Goal: Information Seeking & Learning: Learn about a topic

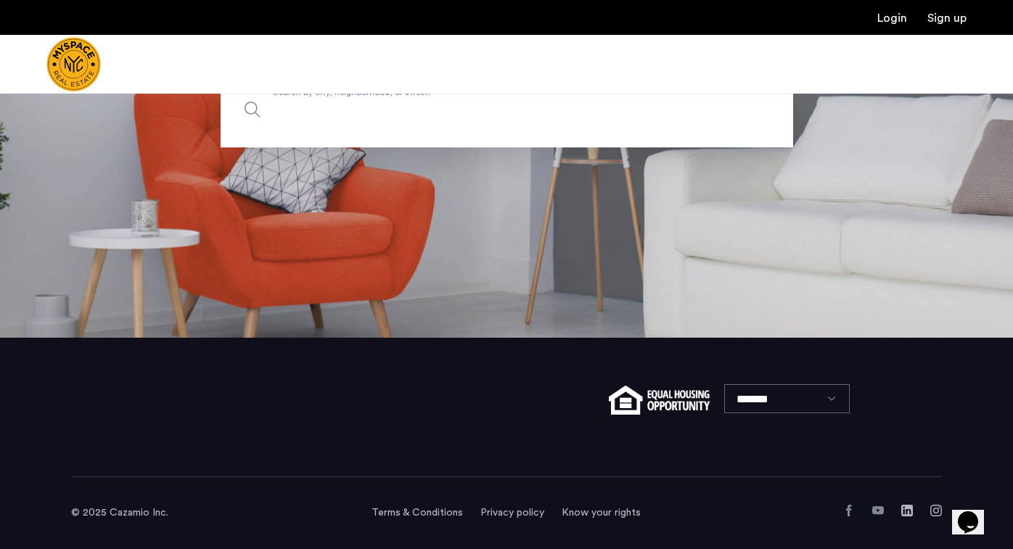
scroll to position [211, 0]
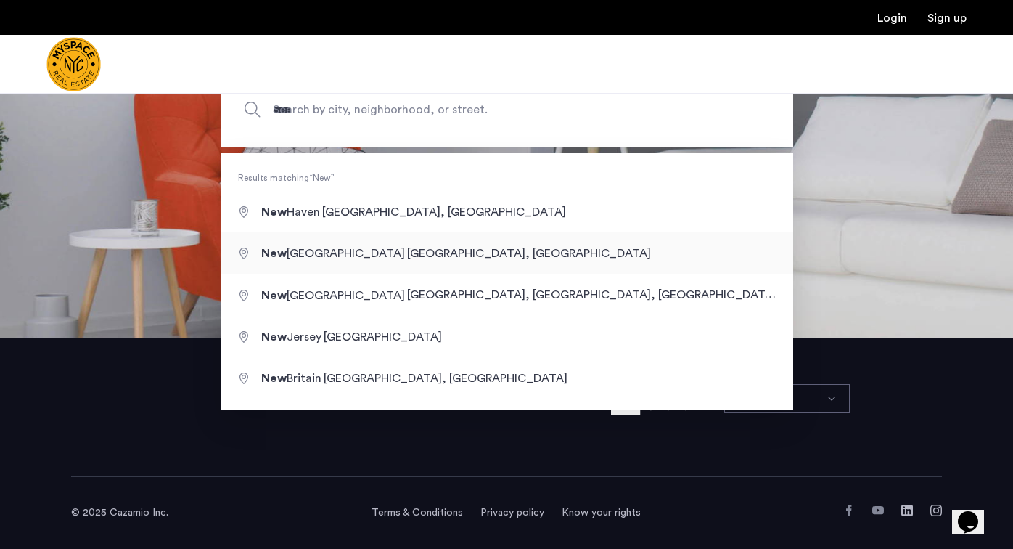
type input "**********"
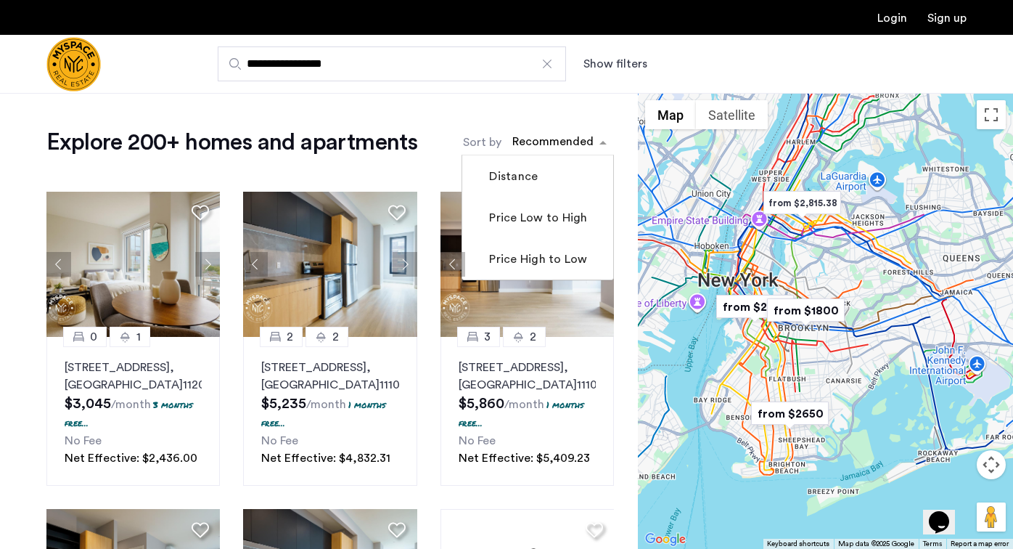
click at [579, 143] on div "sort-apartment" at bounding box center [553, 144] width 86 height 20
click at [552, 221] on label "Price Low to High" at bounding box center [536, 217] width 101 height 17
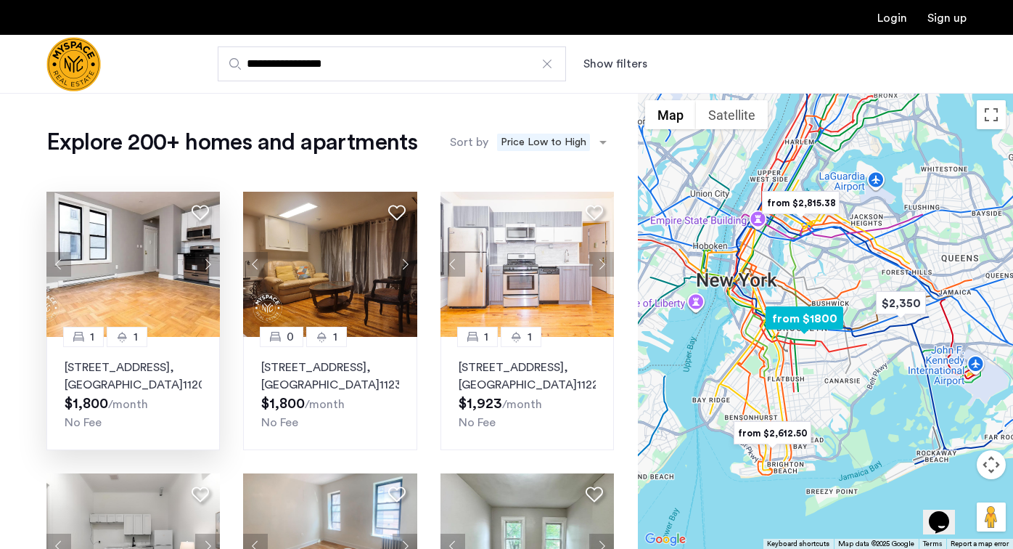
click at [201, 266] on button "Next apartment" at bounding box center [207, 264] width 25 height 25
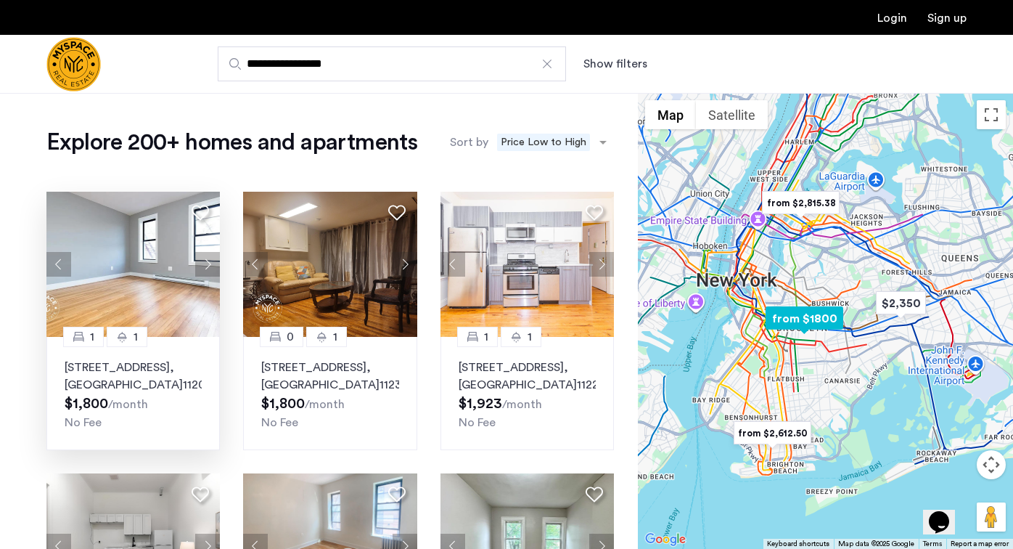
click at [201, 266] on button "Next apartment" at bounding box center [207, 264] width 25 height 25
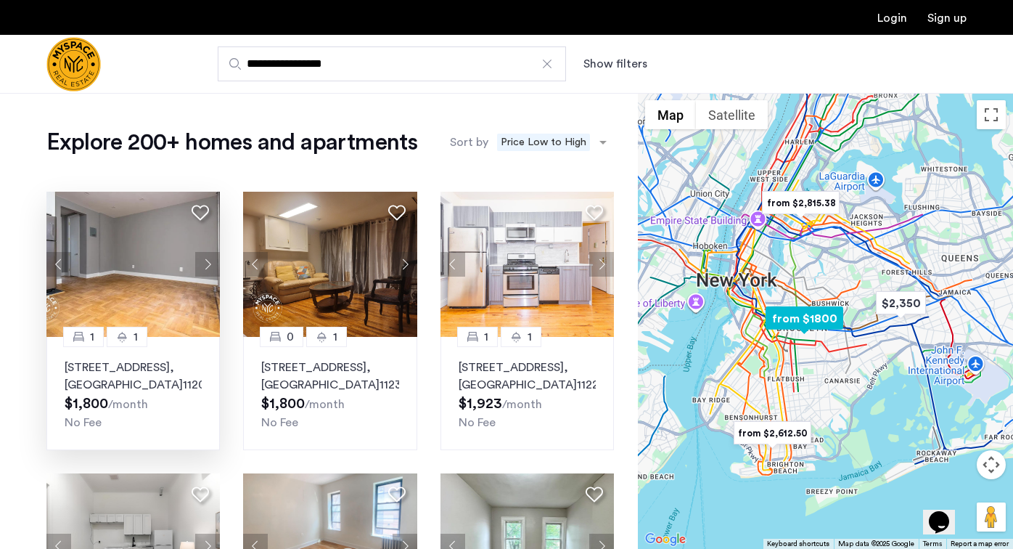
click at [201, 266] on button "Next apartment" at bounding box center [207, 264] width 25 height 25
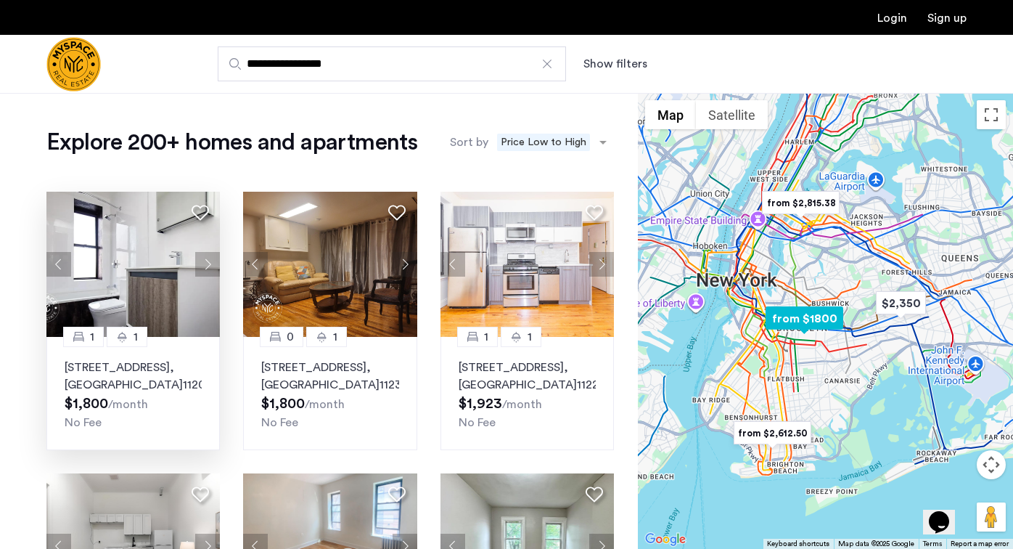
click at [146, 283] on img at bounding box center [133, 264] width 174 height 145
click at [403, 266] on button "Next apartment" at bounding box center [405, 264] width 25 height 25
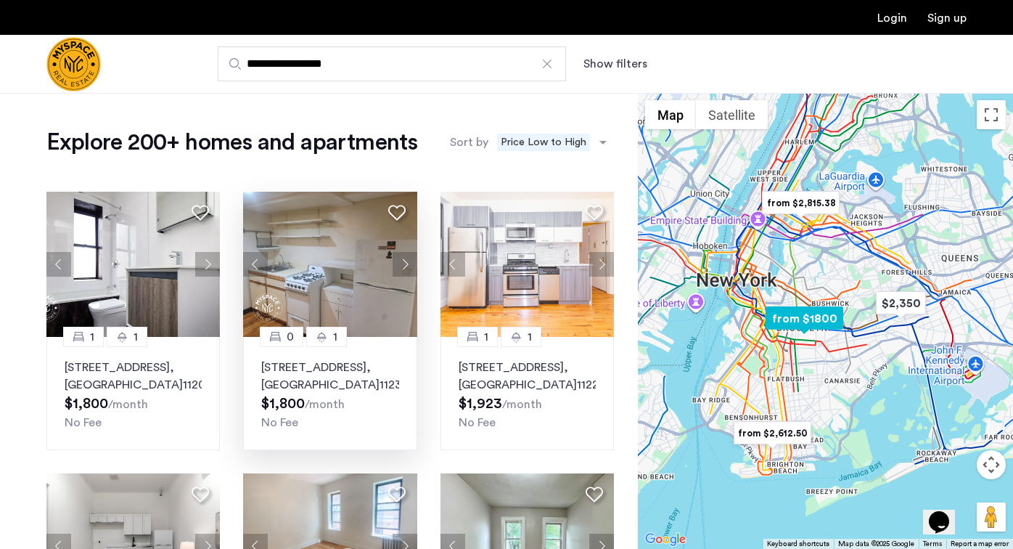
click at [400, 263] on button "Next apartment" at bounding box center [405, 264] width 25 height 25
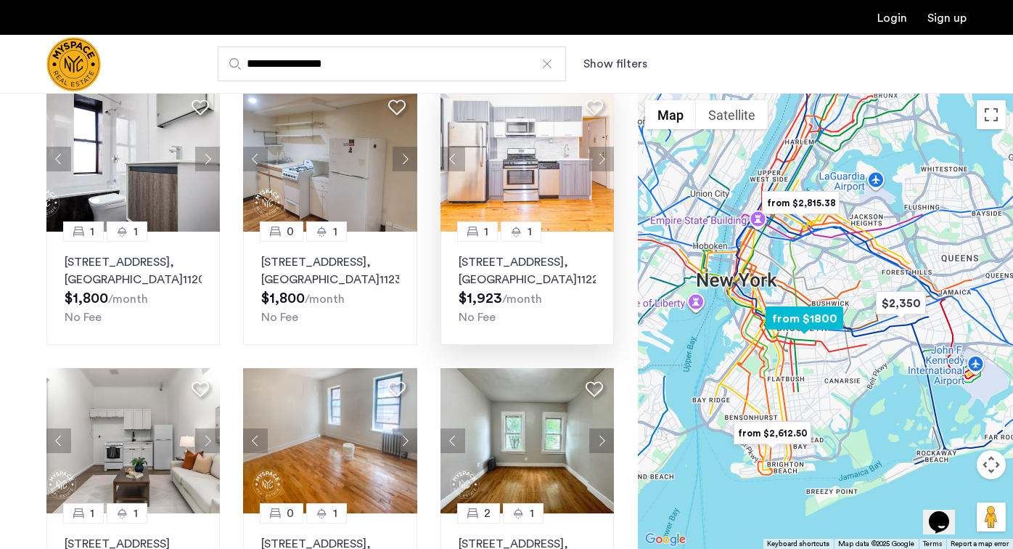
scroll to position [84, 0]
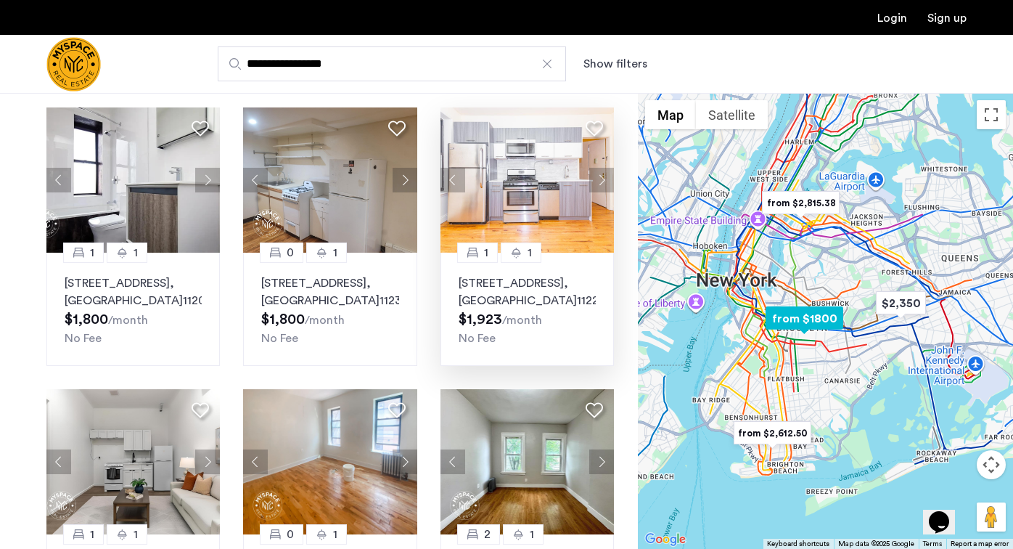
click at [599, 175] on button "Next apartment" at bounding box center [601, 180] width 25 height 25
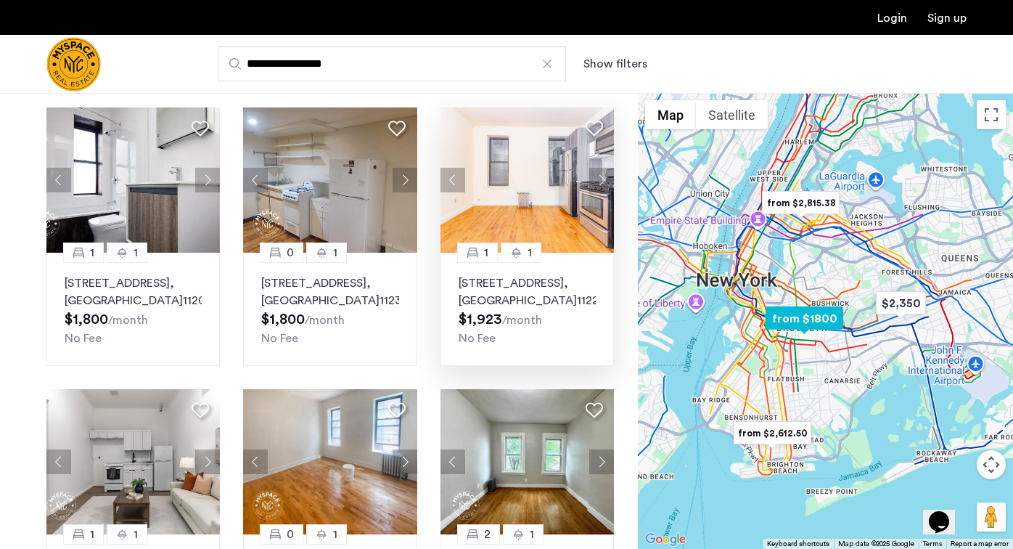
click at [599, 177] on button "Next apartment" at bounding box center [601, 180] width 25 height 25
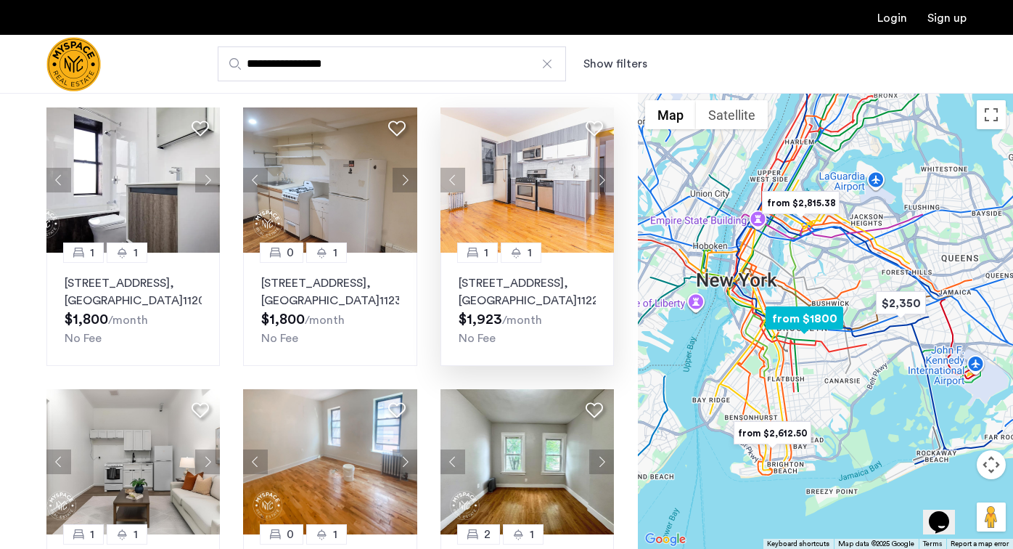
click at [599, 177] on button "Next apartment" at bounding box center [601, 180] width 25 height 25
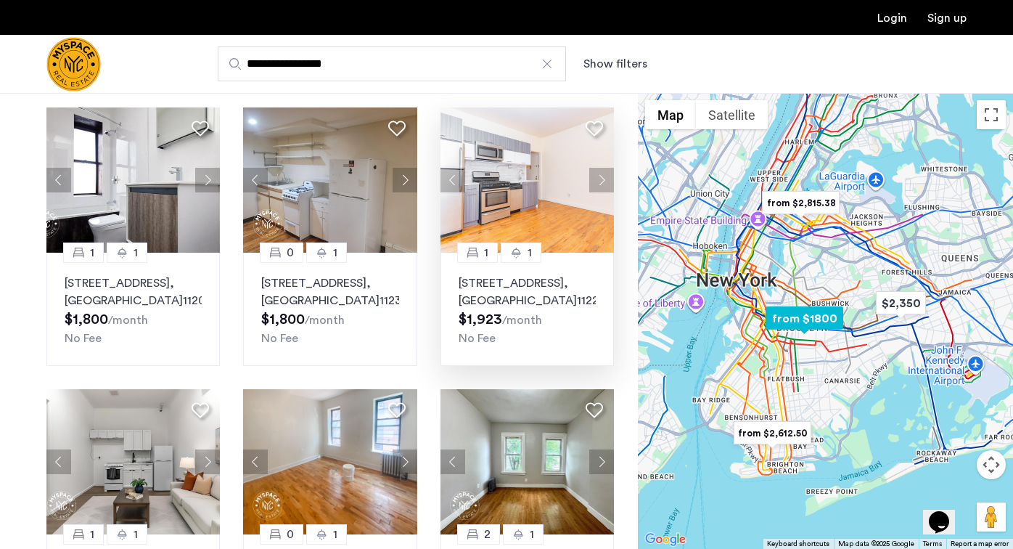
click at [599, 177] on button "Next apartment" at bounding box center [601, 180] width 25 height 25
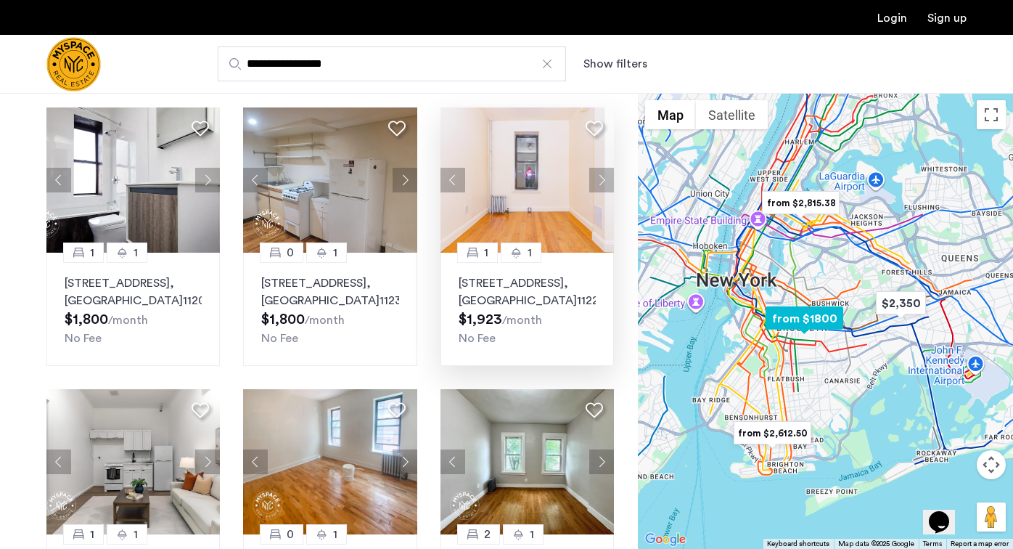
click at [531, 190] on img at bounding box center [528, 179] width 174 height 145
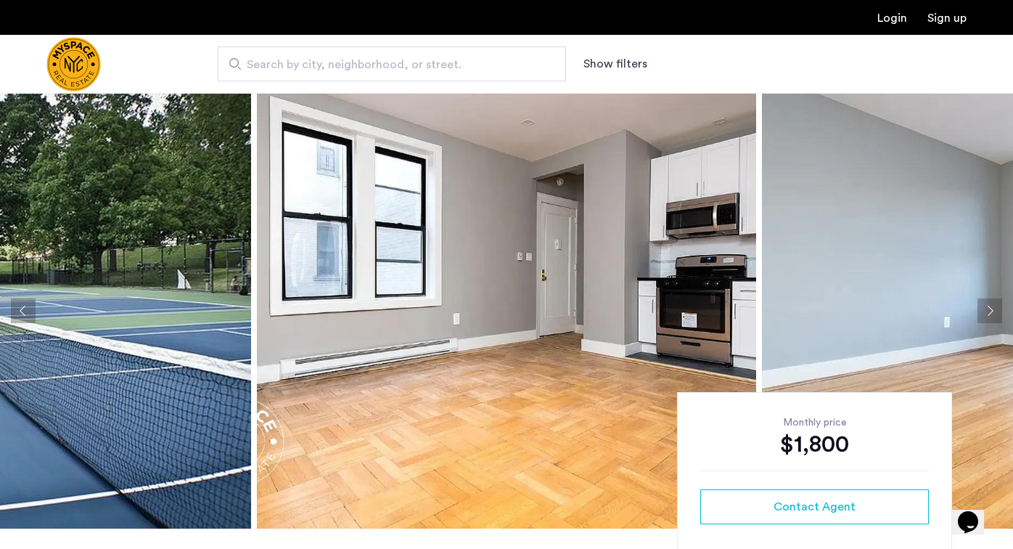
click at [986, 305] on button "Next apartment" at bounding box center [990, 310] width 25 height 25
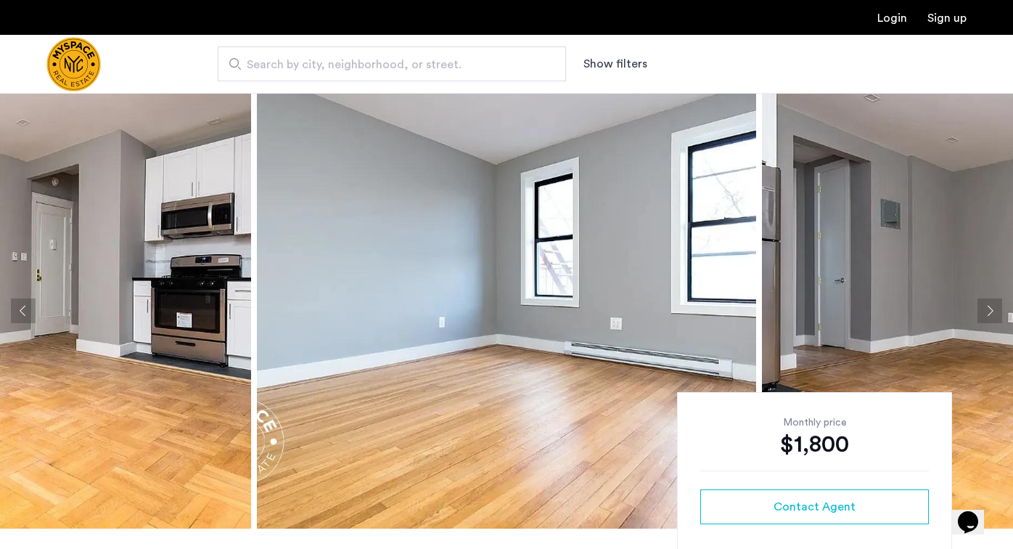
click at [986, 305] on button "Next apartment" at bounding box center [990, 310] width 25 height 25
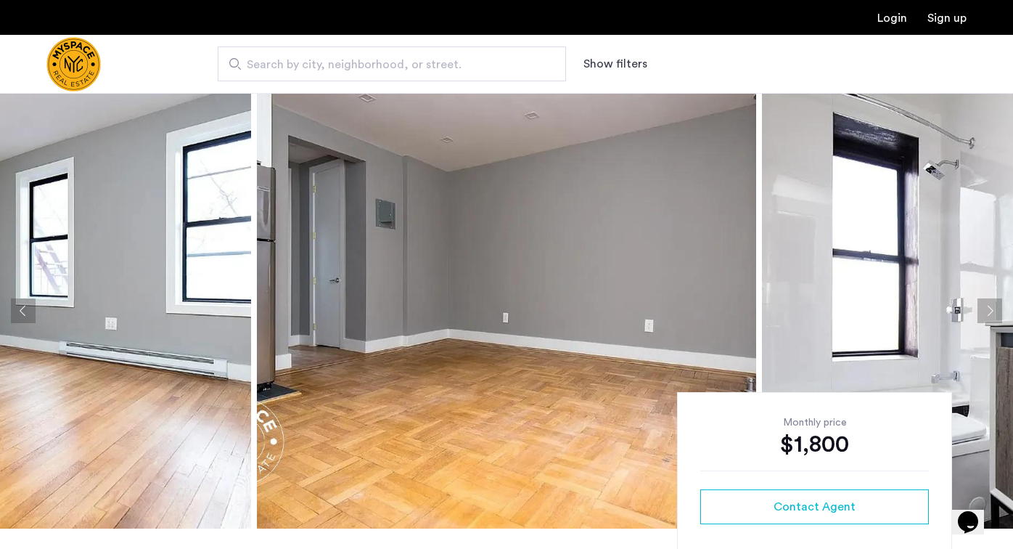
click at [986, 305] on button "Next apartment" at bounding box center [990, 310] width 25 height 25
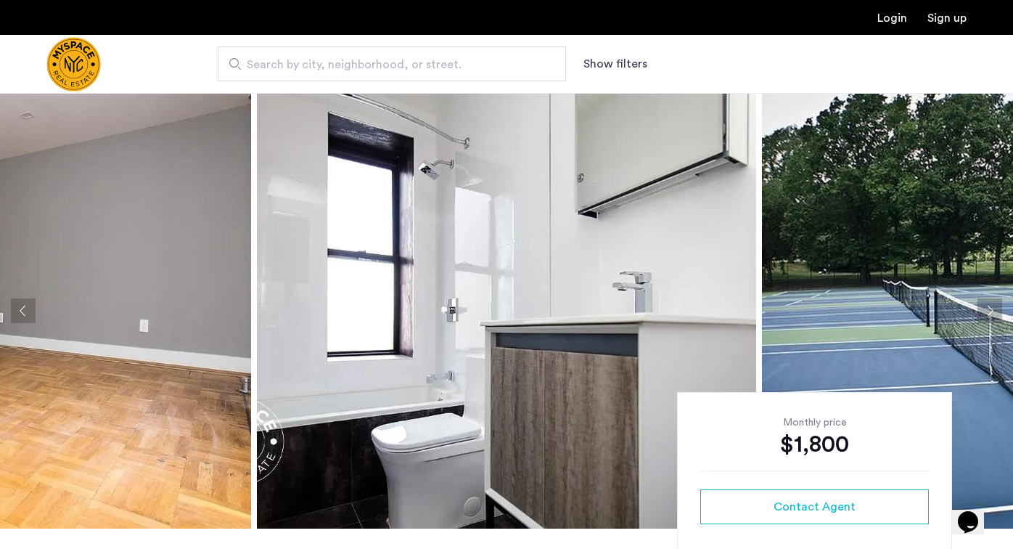
click at [986, 306] on button "Next apartment" at bounding box center [990, 310] width 25 height 25
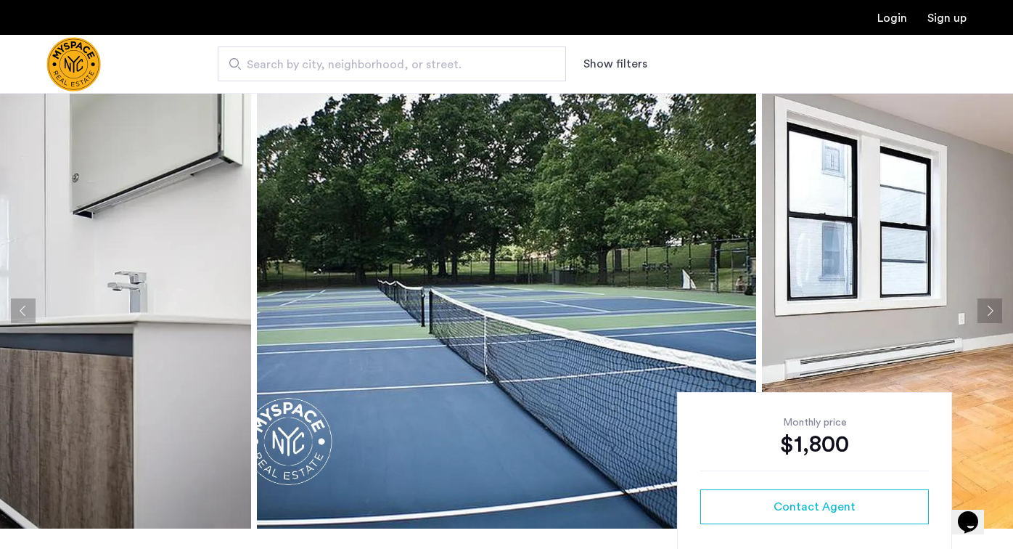
click at [986, 306] on button "Next apartment" at bounding box center [990, 310] width 25 height 25
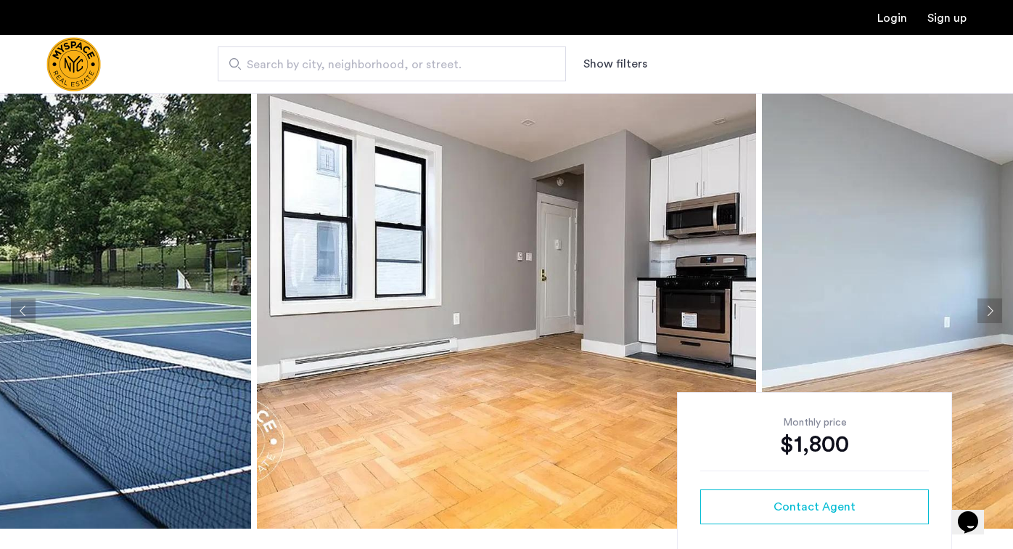
click at [986, 306] on button "Next apartment" at bounding box center [990, 310] width 25 height 25
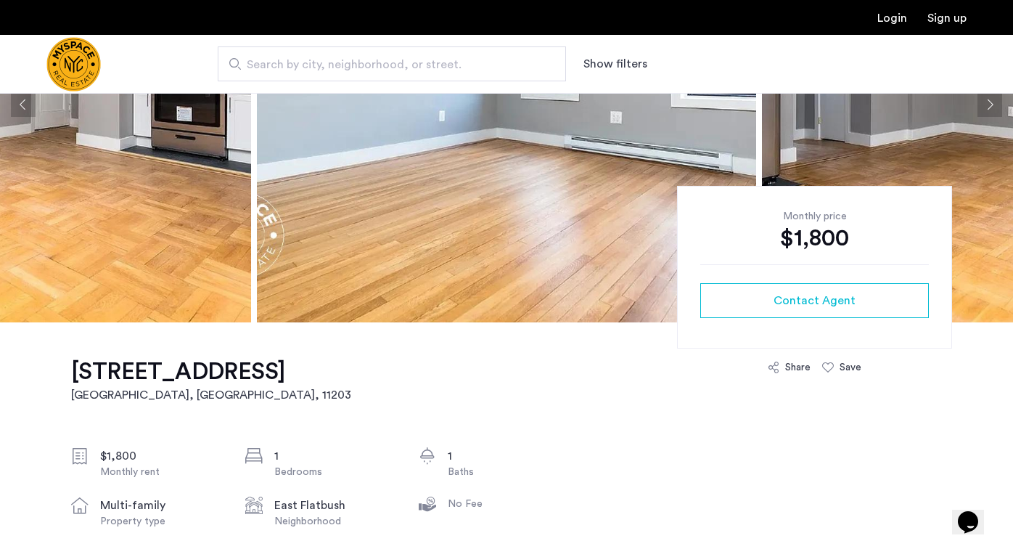
scroll to position [382, 0]
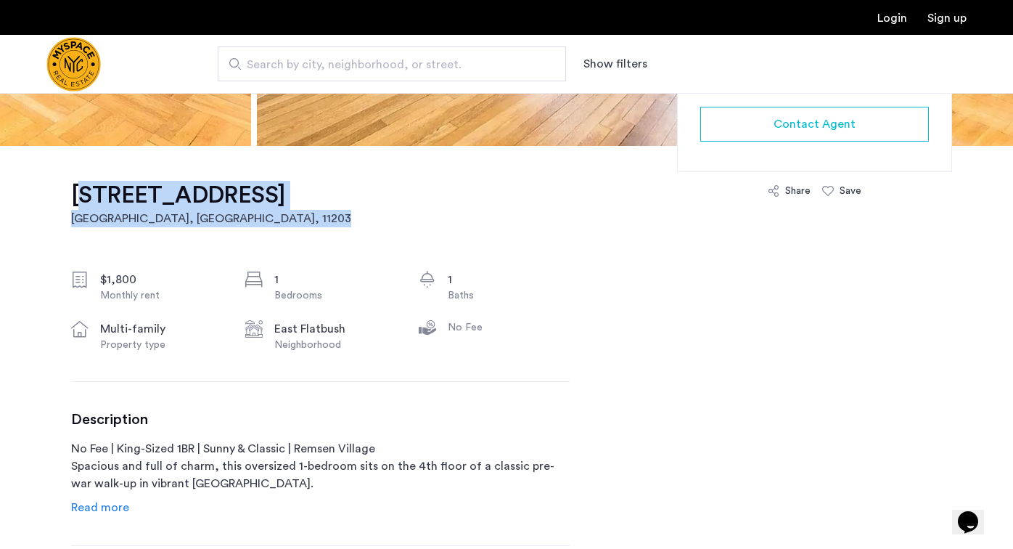
drag, startPoint x: 67, startPoint y: 190, endPoint x: 177, endPoint y: 218, distance: 113.0
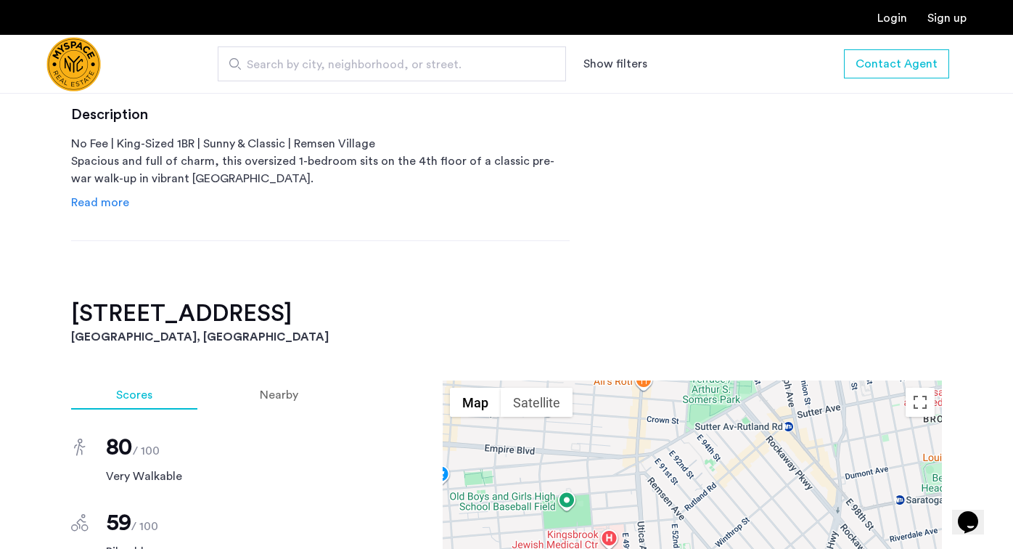
scroll to position [688, 0]
click at [115, 207] on span "Read more" at bounding box center [100, 202] width 58 height 12
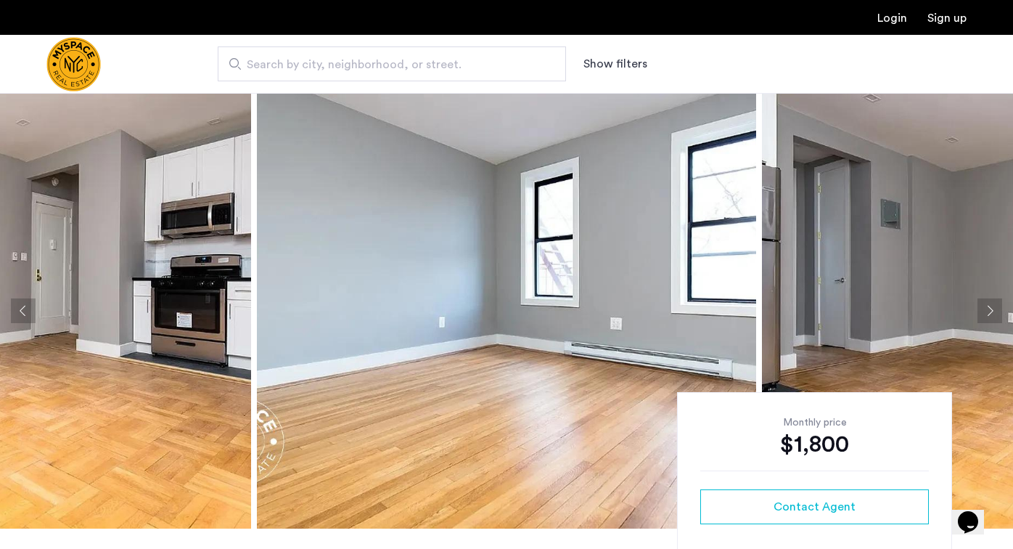
scroll to position [0, 0]
click at [521, 239] on img at bounding box center [506, 310] width 499 height 435
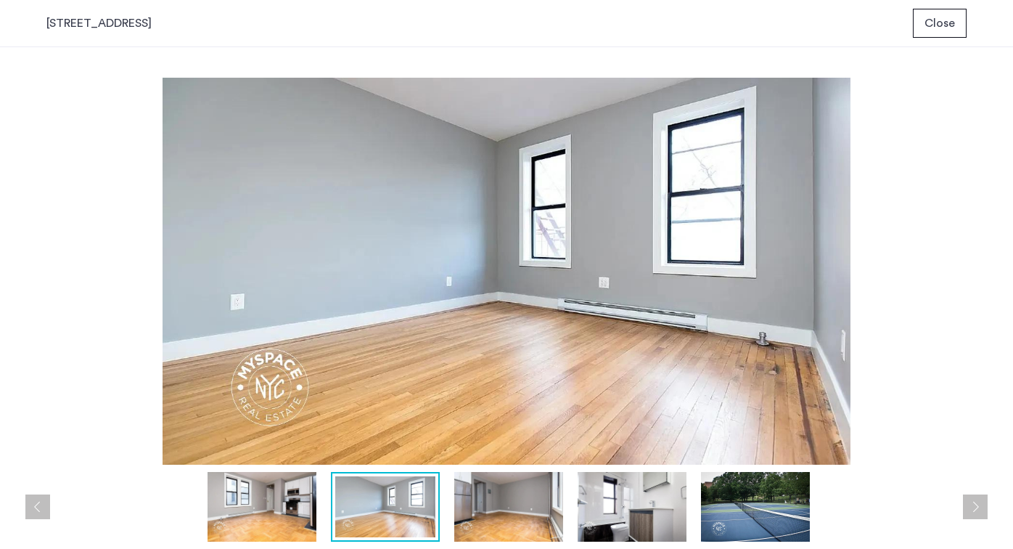
click at [524, 507] on img at bounding box center [508, 507] width 109 height 70
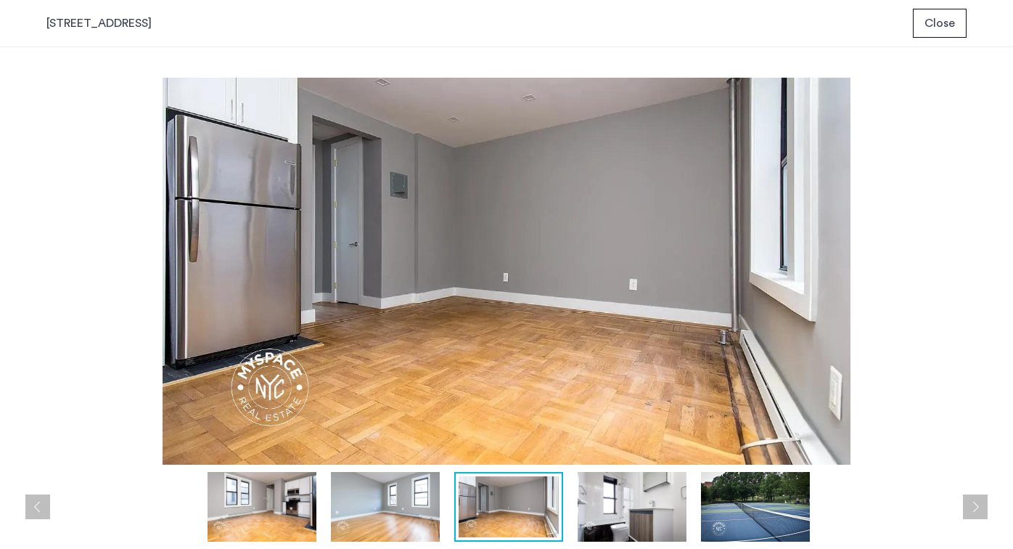
click at [635, 513] on img at bounding box center [632, 507] width 109 height 70
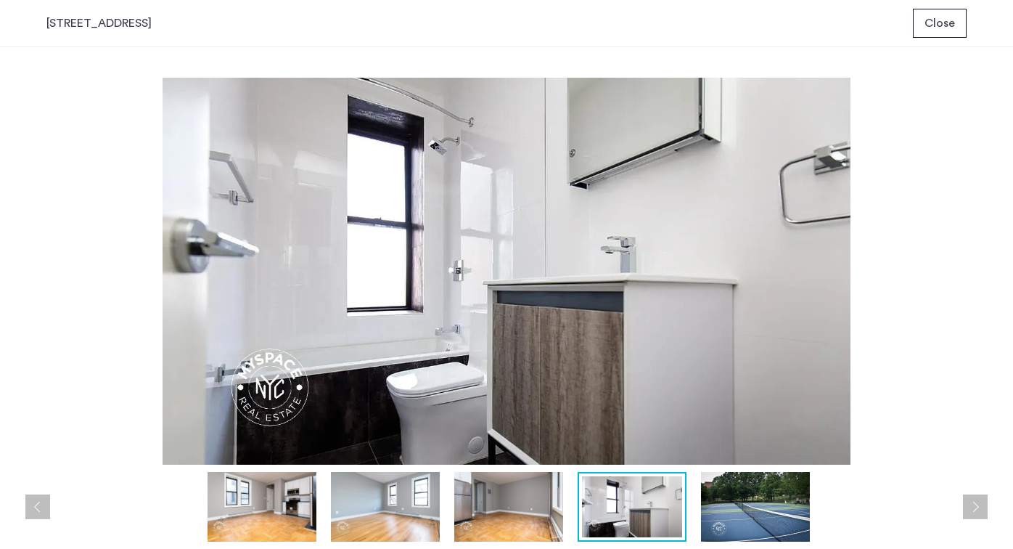
click at [511, 512] on img at bounding box center [508, 507] width 109 height 70
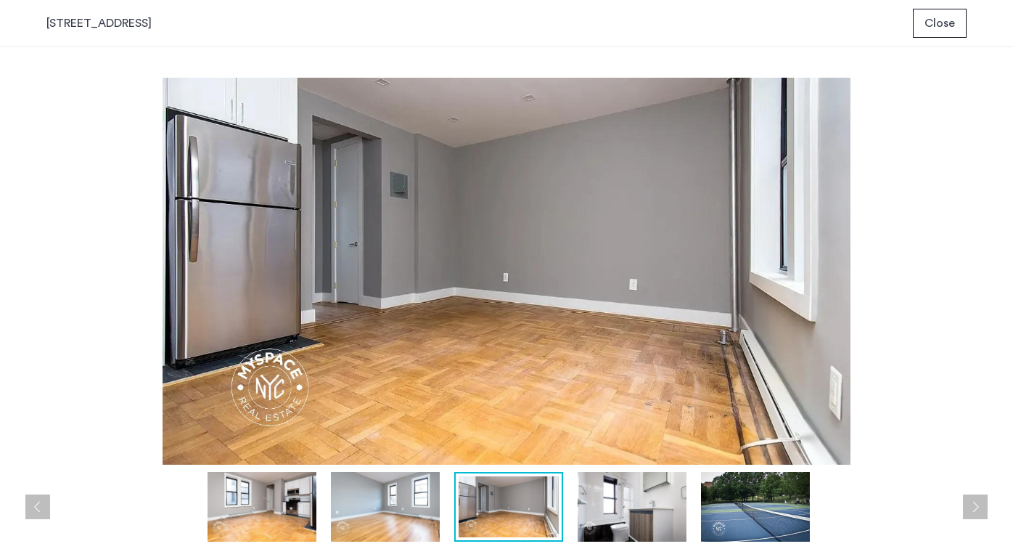
click at [361, 491] on img at bounding box center [385, 507] width 109 height 70
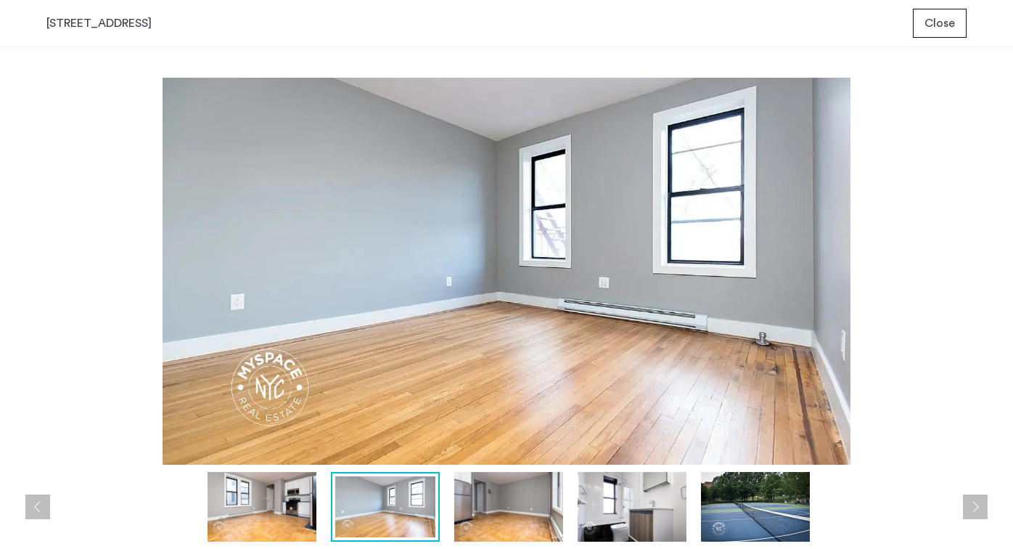
click at [274, 490] on img at bounding box center [262, 507] width 109 height 70
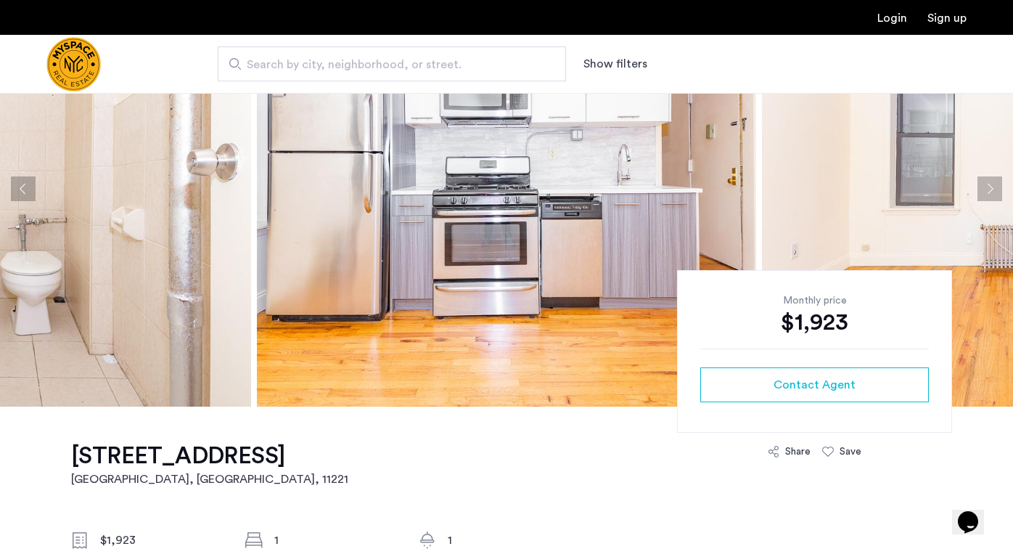
scroll to position [126, 0]
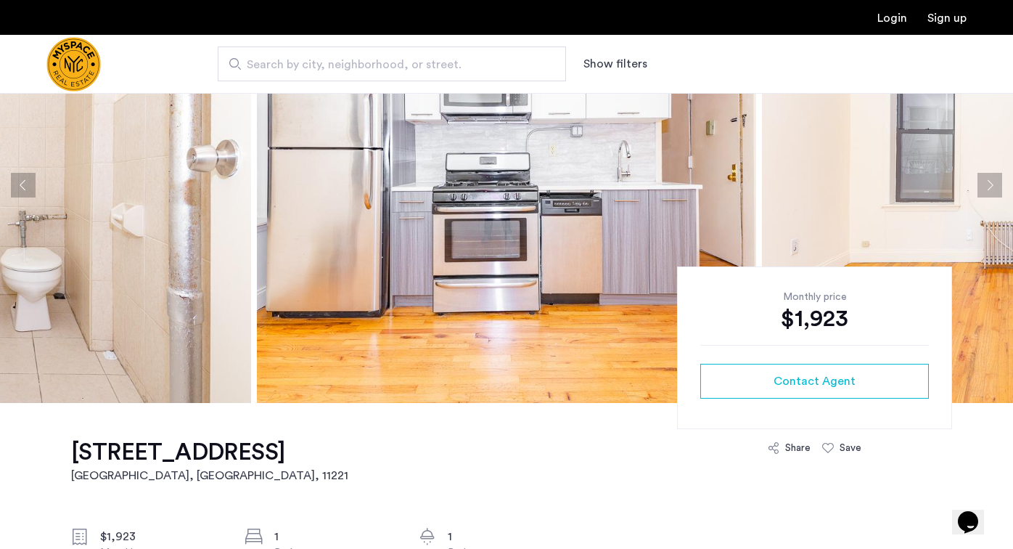
click at [986, 185] on button "Next apartment" at bounding box center [990, 185] width 25 height 25
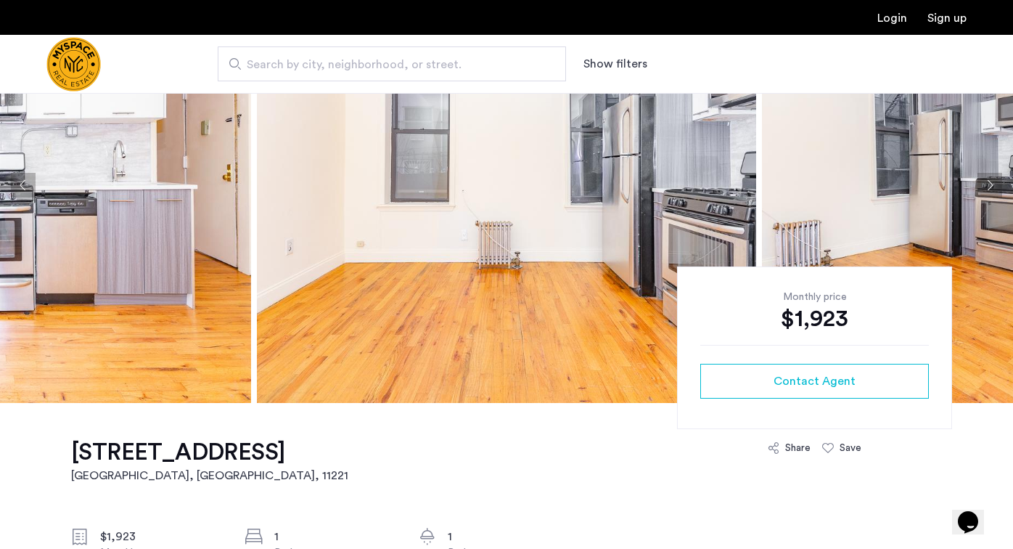
click at [986, 185] on button "Next apartment" at bounding box center [990, 185] width 25 height 25
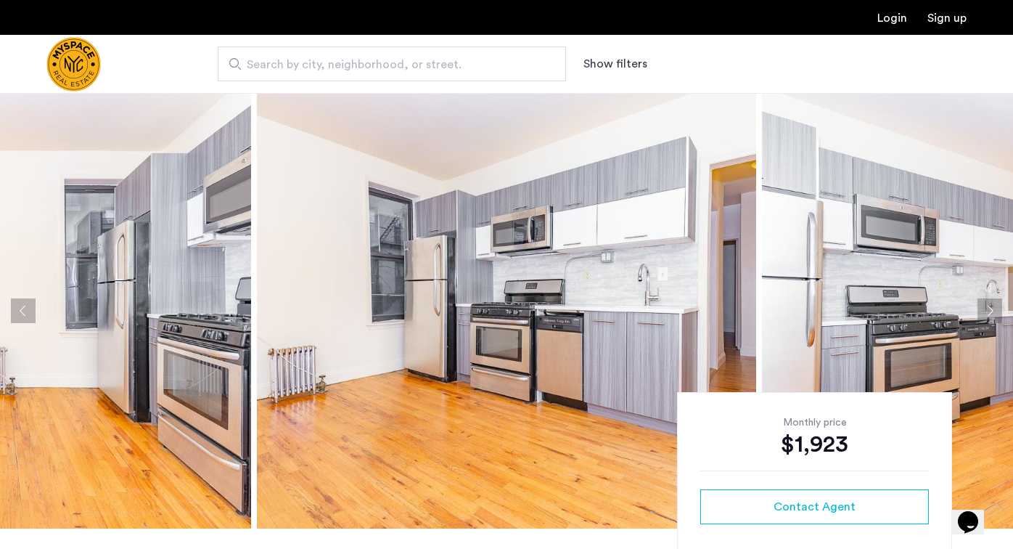
scroll to position [0, 0]
click at [986, 310] on button "Next apartment" at bounding box center [990, 310] width 25 height 25
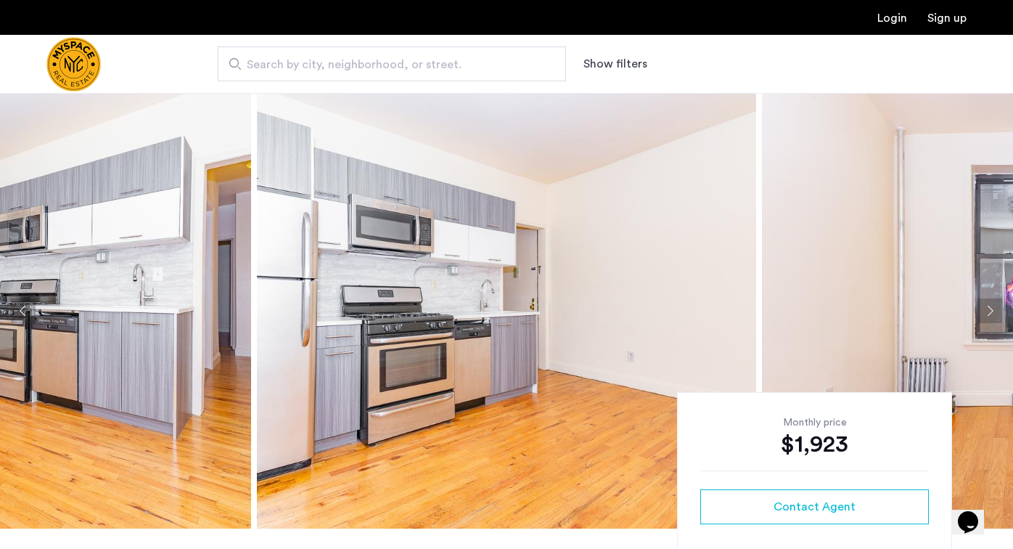
click at [986, 310] on button "Next apartment" at bounding box center [990, 310] width 25 height 25
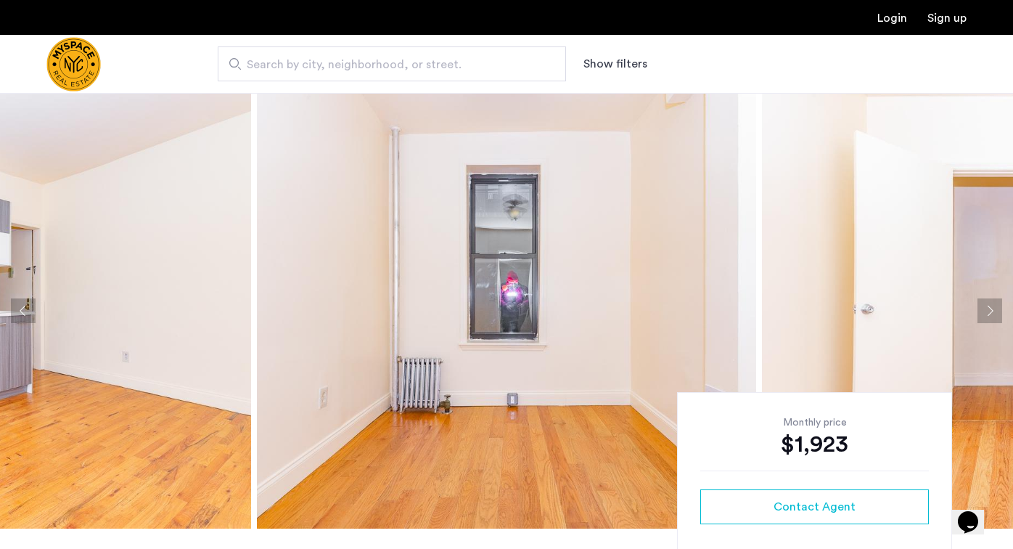
click at [986, 310] on button "Next apartment" at bounding box center [990, 310] width 25 height 25
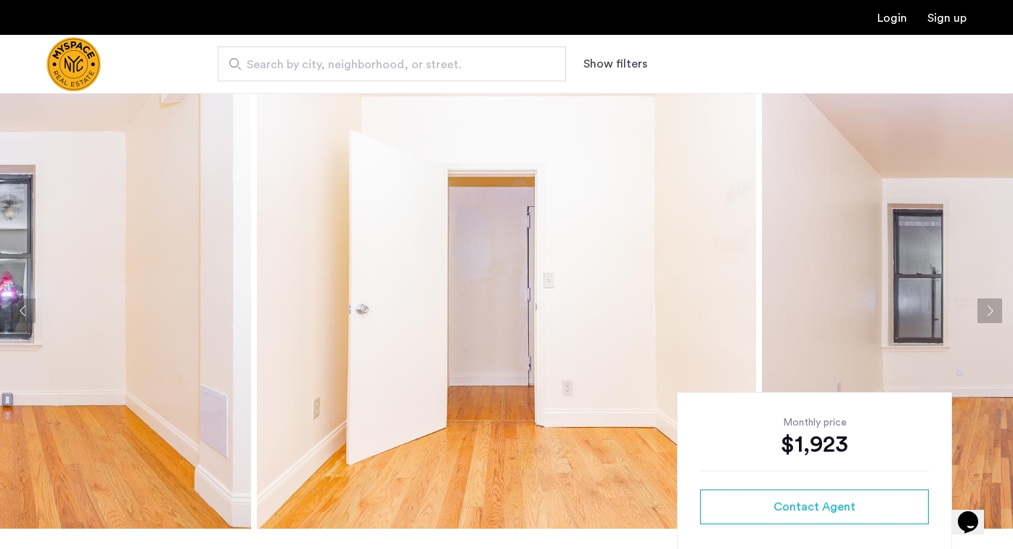
click at [986, 310] on button "Next apartment" at bounding box center [990, 310] width 25 height 25
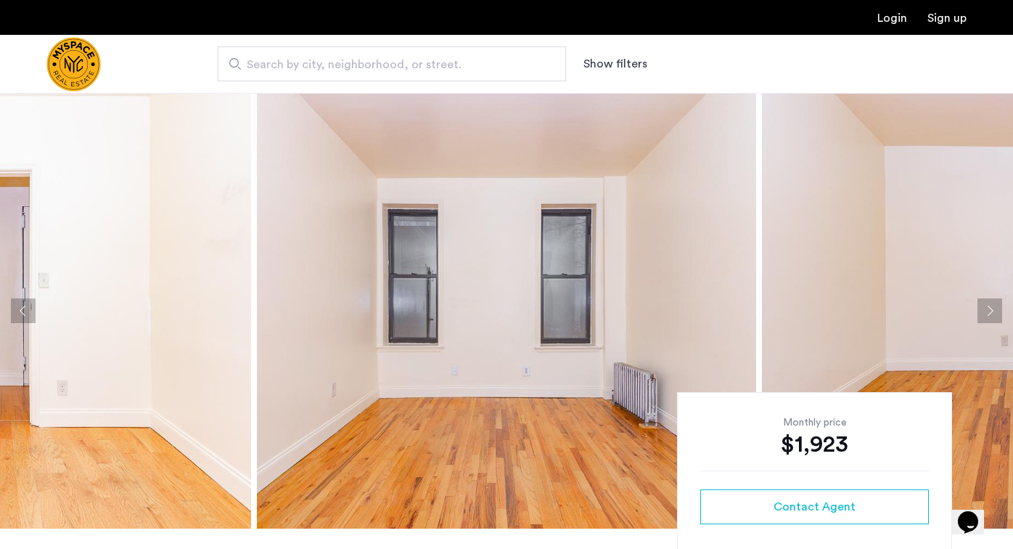
click at [986, 310] on button "Next apartment" at bounding box center [990, 310] width 25 height 25
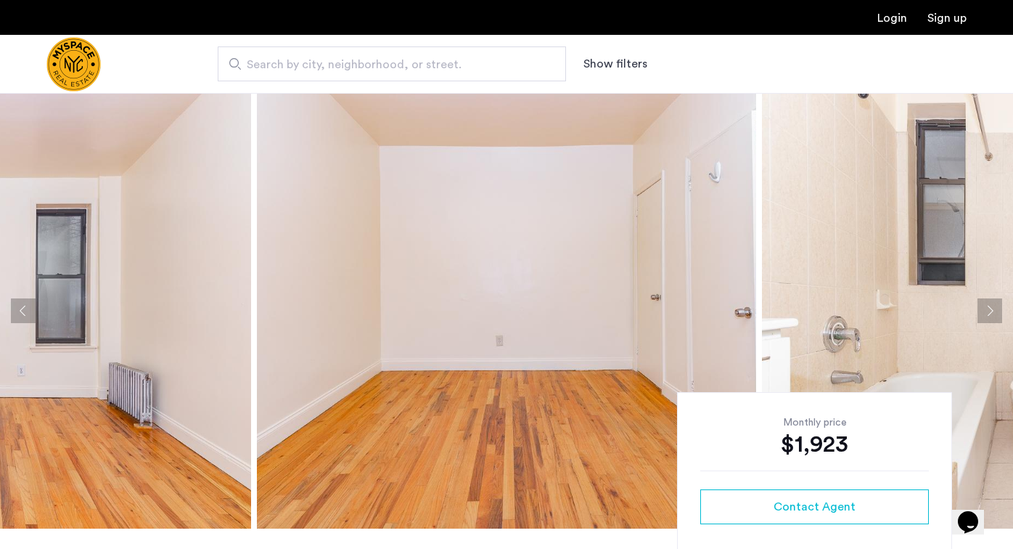
click at [986, 311] on button "Next apartment" at bounding box center [990, 310] width 25 height 25
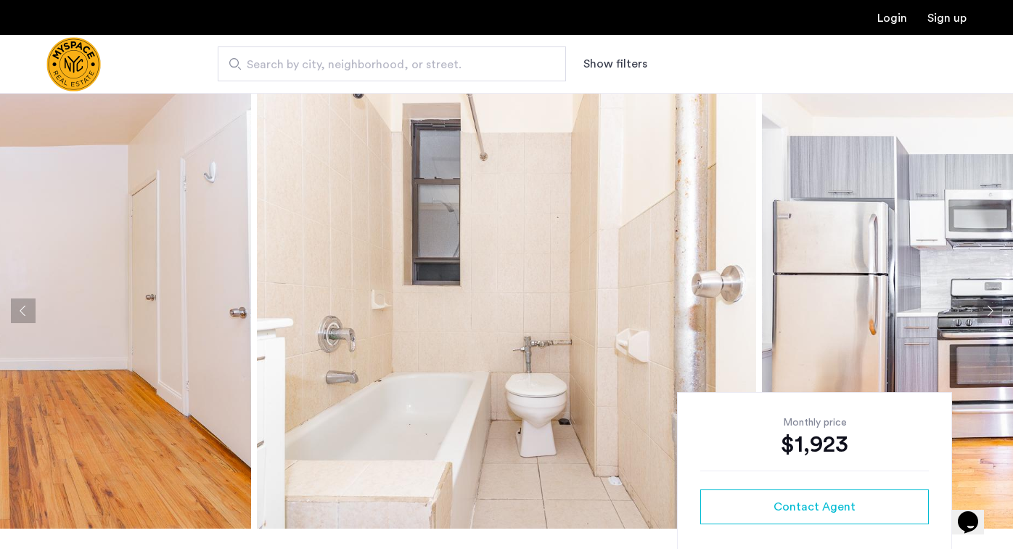
click at [986, 311] on button "Next apartment" at bounding box center [990, 310] width 25 height 25
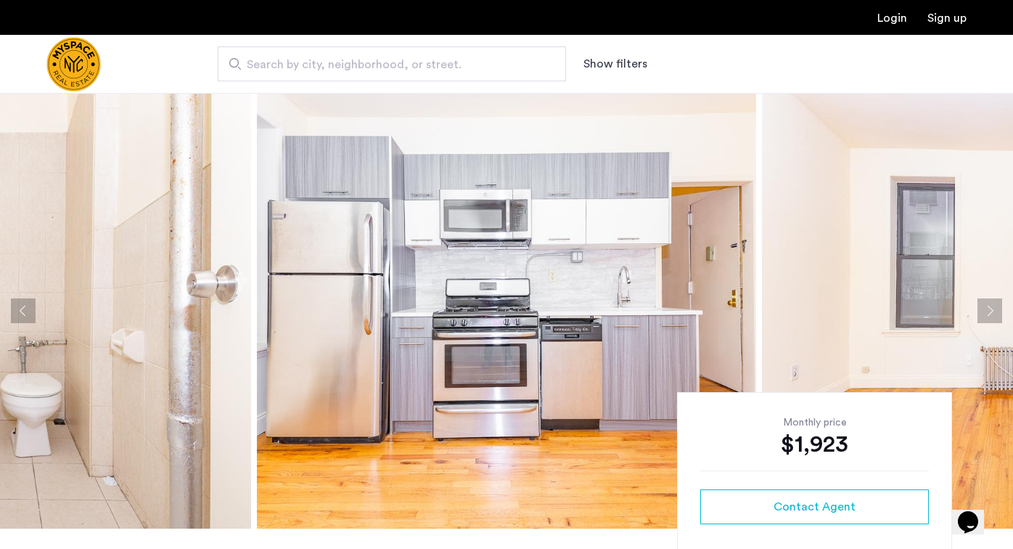
click at [986, 311] on button "Next apartment" at bounding box center [990, 310] width 25 height 25
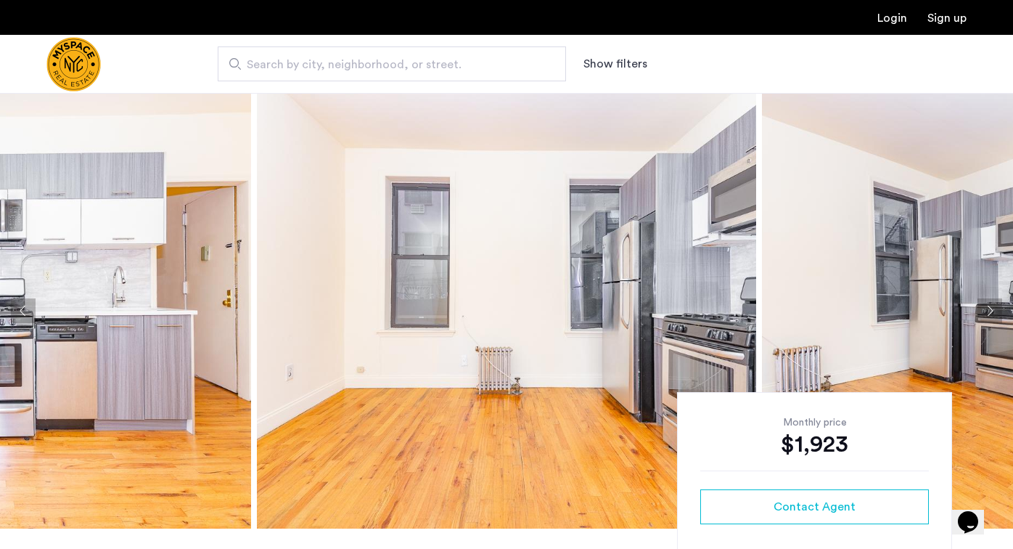
click at [986, 311] on button "Next apartment" at bounding box center [990, 310] width 25 height 25
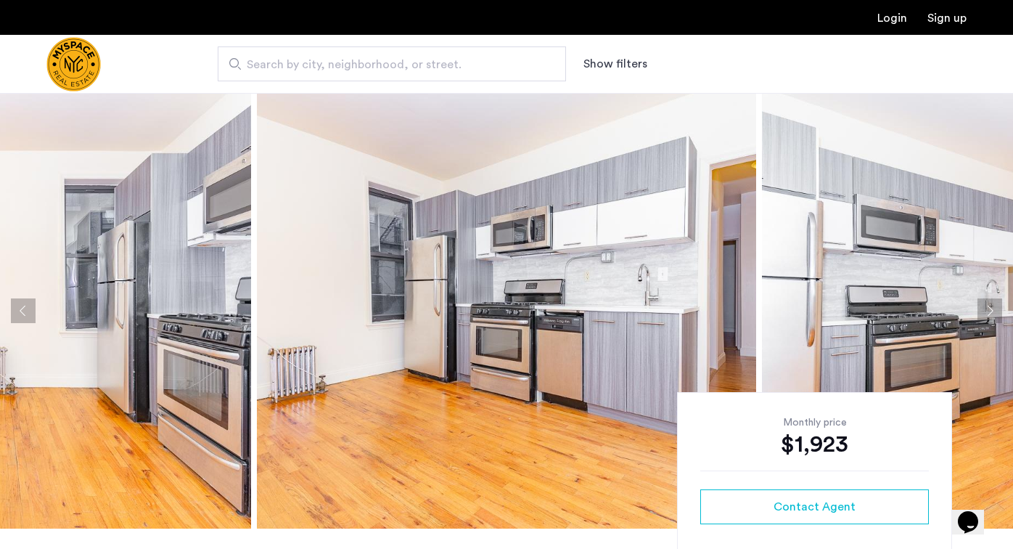
click at [986, 311] on button "Next apartment" at bounding box center [990, 310] width 25 height 25
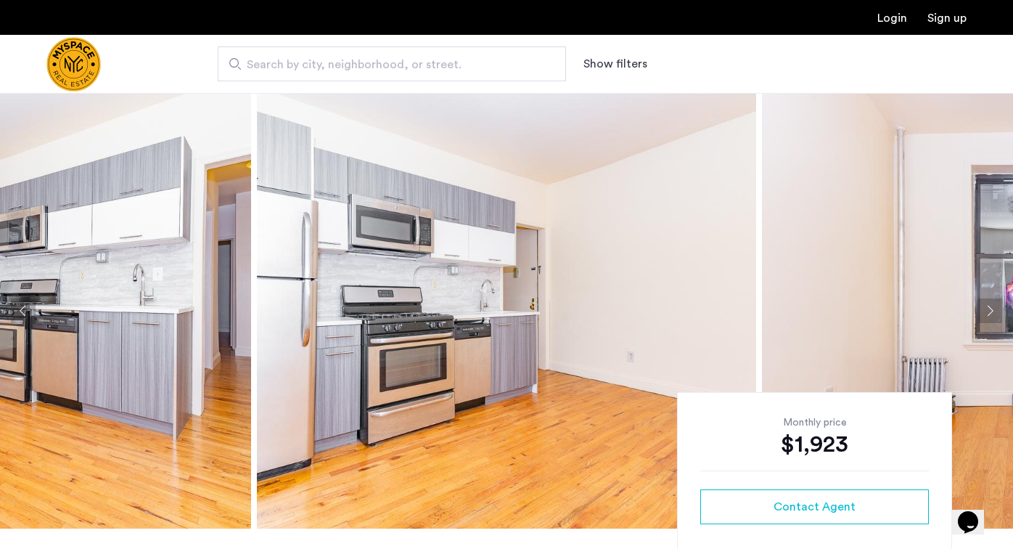
click at [986, 311] on button "Next apartment" at bounding box center [990, 310] width 25 height 25
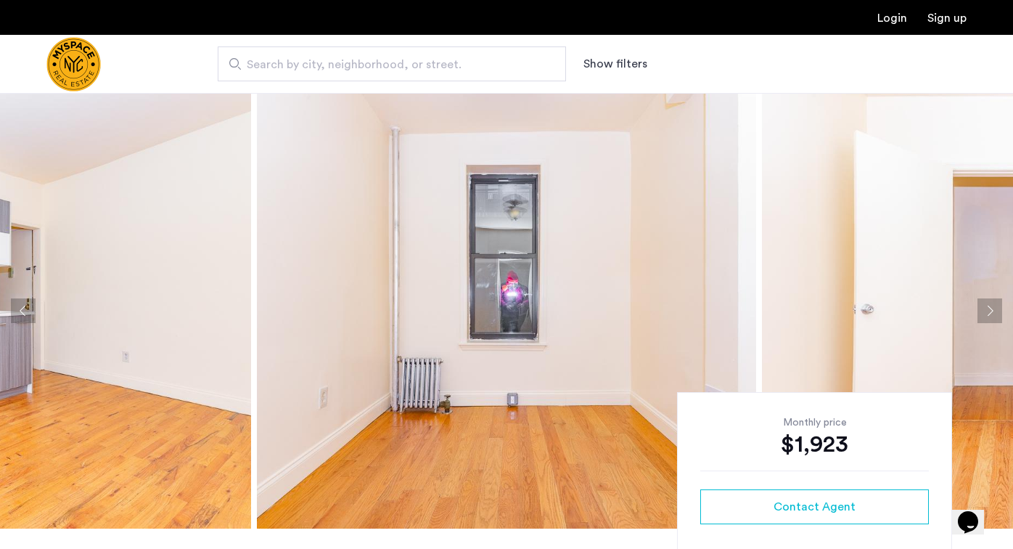
click at [986, 311] on button "Next apartment" at bounding box center [990, 310] width 25 height 25
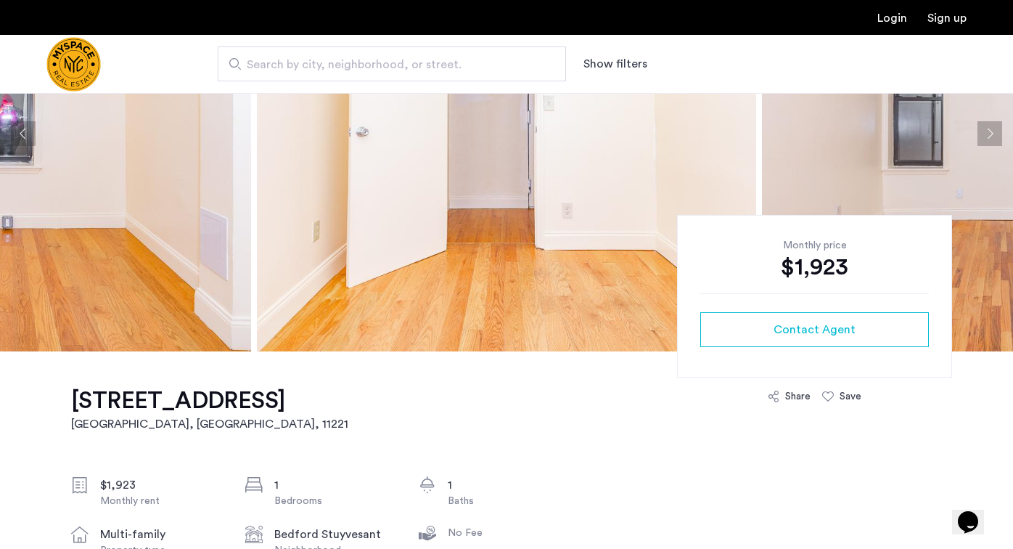
scroll to position [180, 0]
